Goal: Transaction & Acquisition: Purchase product/service

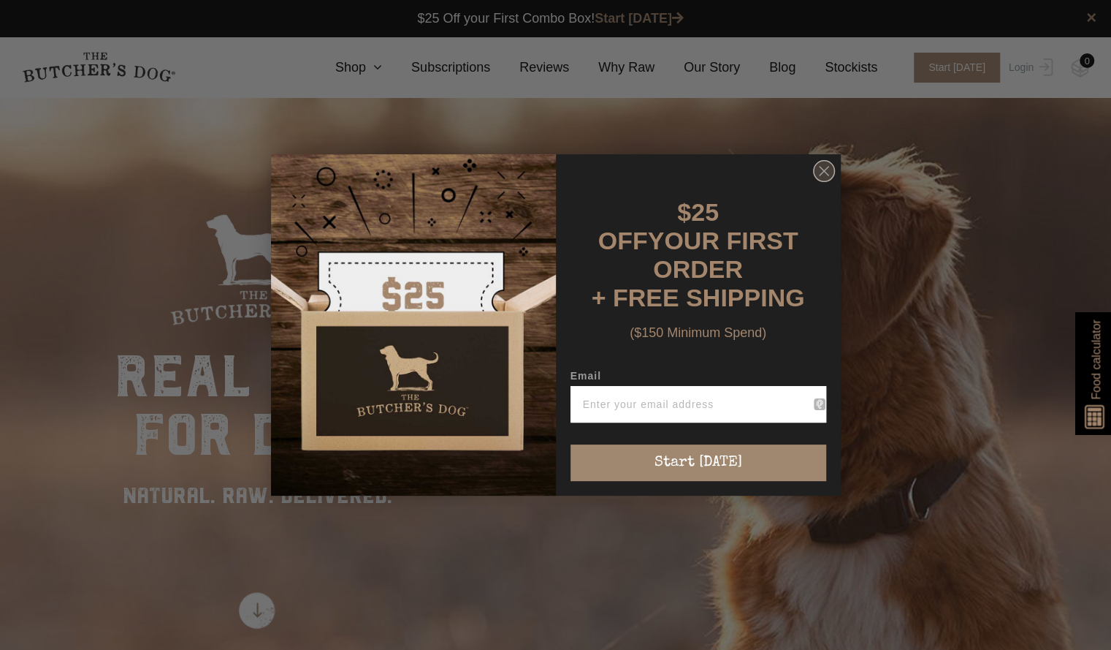
click at [821, 176] on circle "Close dialog" at bounding box center [823, 171] width 21 height 21
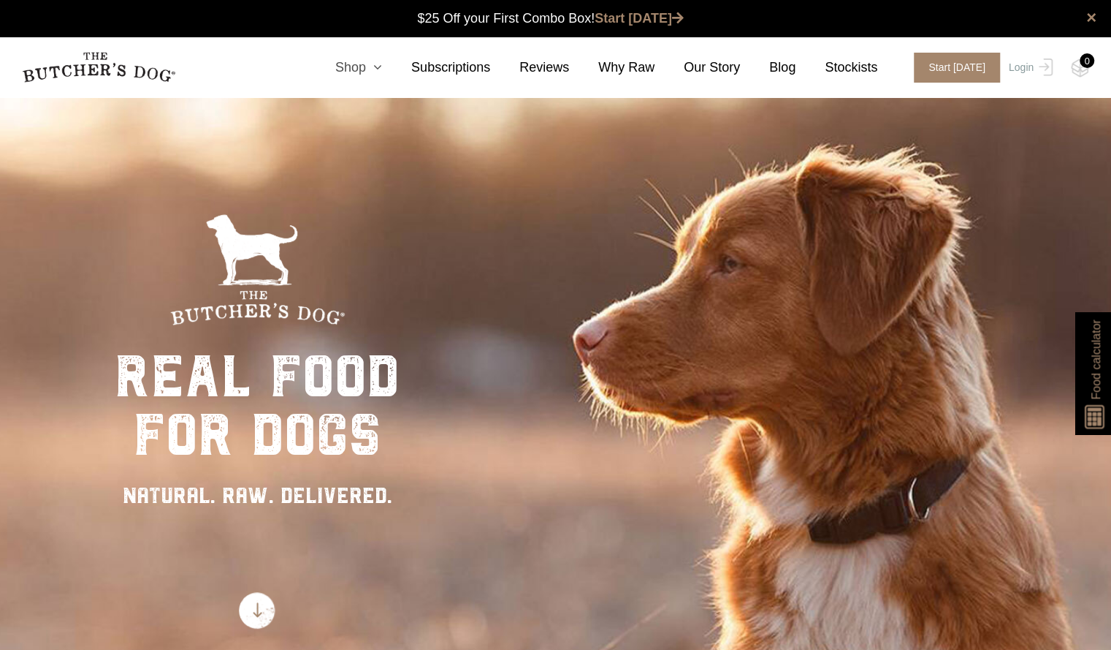
click at [382, 66] on icon at bounding box center [374, 67] width 16 height 13
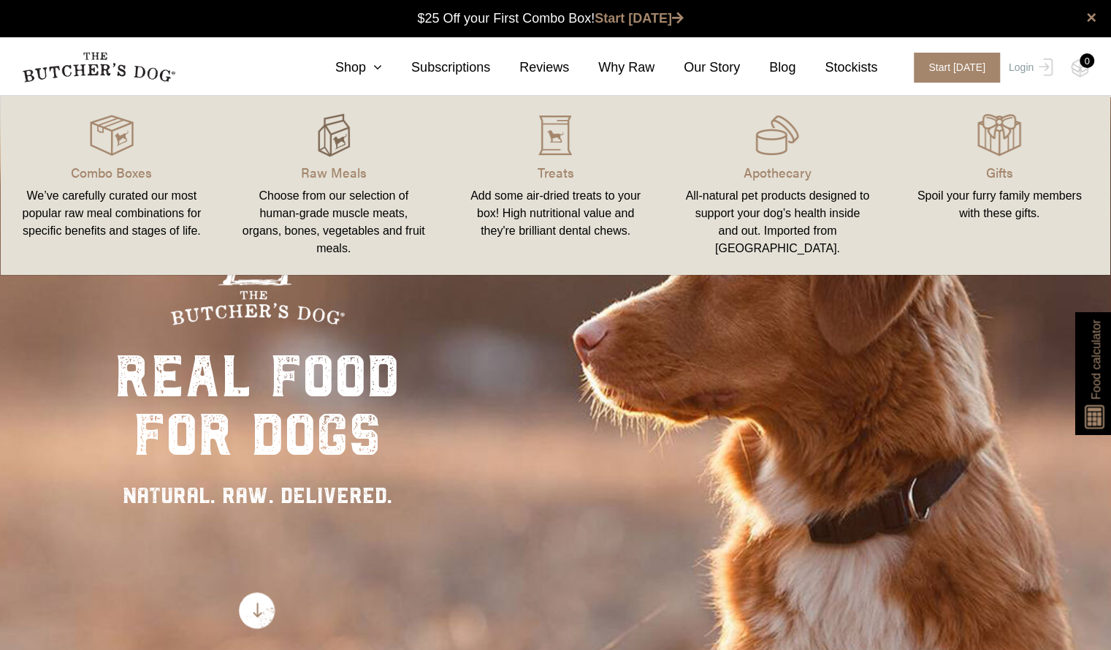
click at [321, 129] on img at bounding box center [334, 135] width 44 height 44
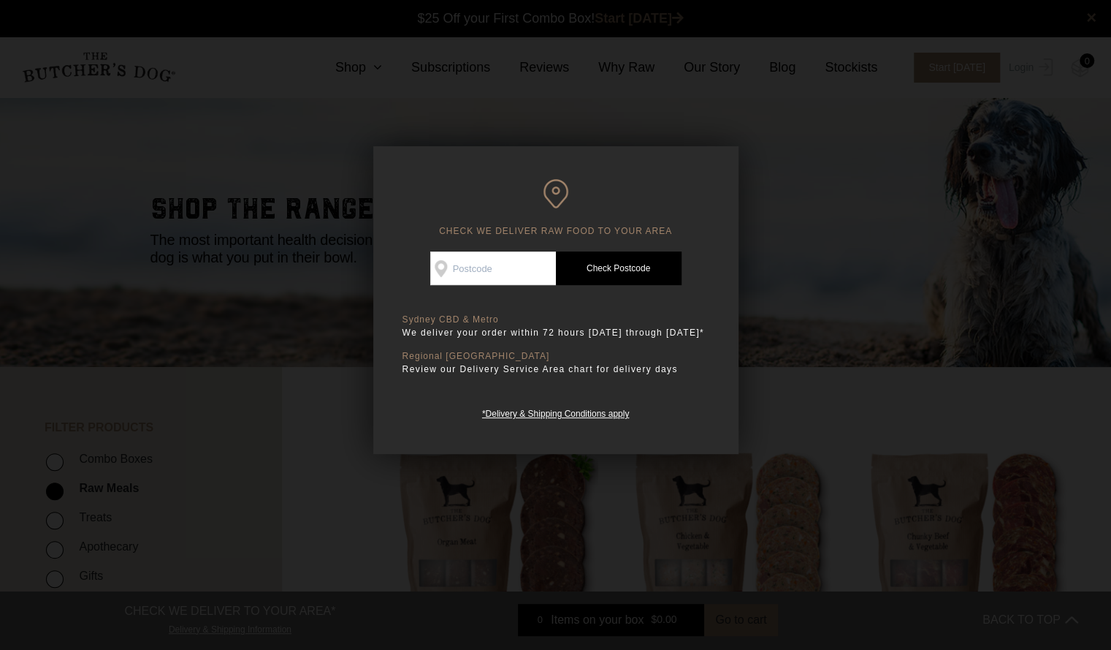
click at [471, 254] on input "Check Availability At" at bounding box center [493, 268] width 126 height 34
type input "2107"
click at [629, 267] on link "Check Postcode" at bounding box center [619, 268] width 126 height 34
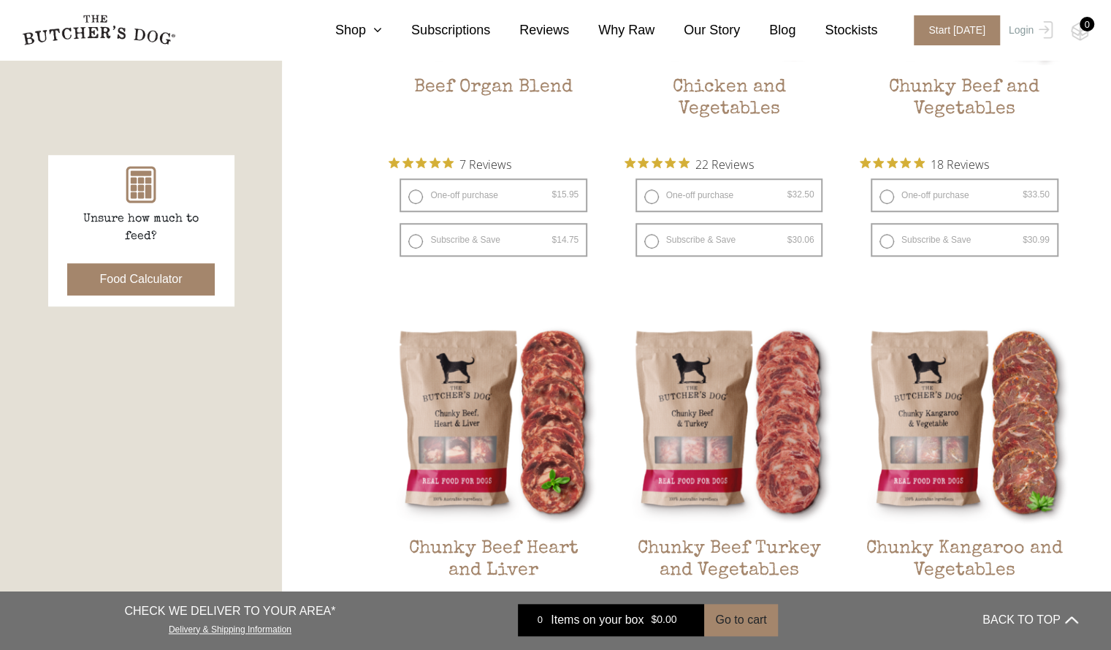
scroll to position [585, 0]
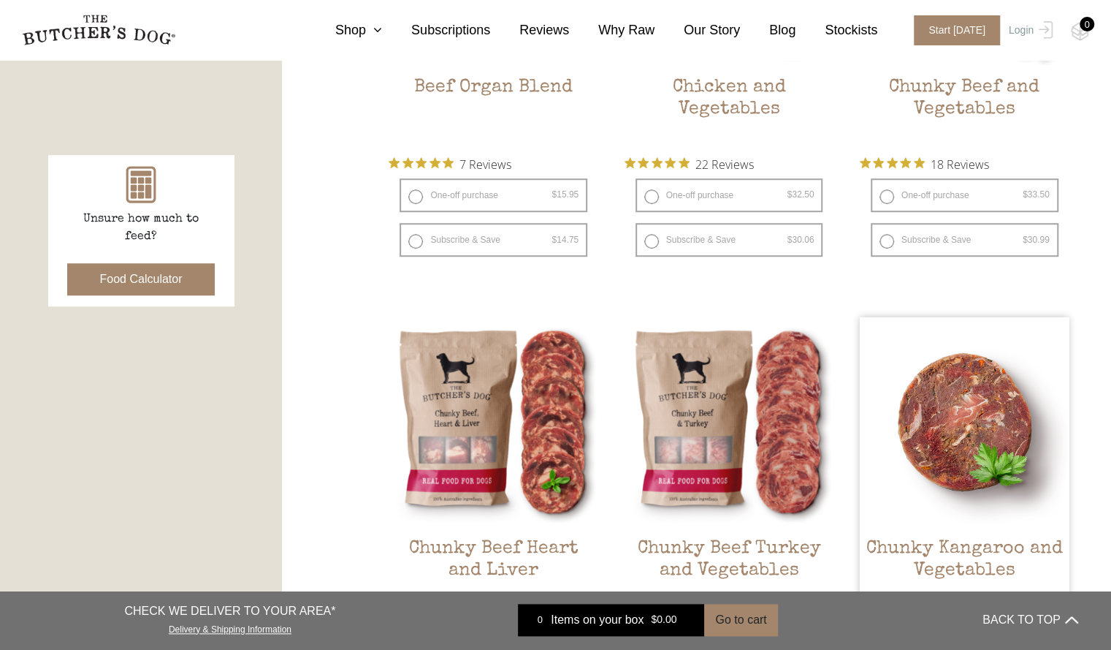
click at [950, 546] on h2 "Chunky Kangaroo and Vegetables" at bounding box center [965, 572] width 210 height 69
